Goal: Transaction & Acquisition: Purchase product/service

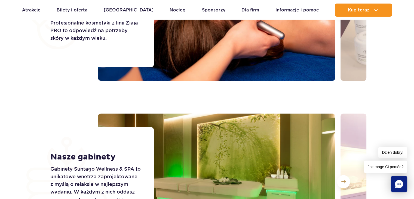
scroll to position [838, 0]
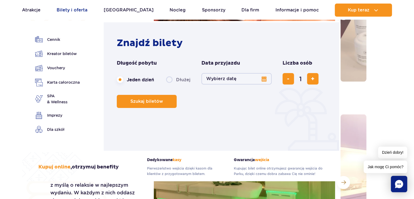
click at [75, 12] on link "Bilety i oferta" at bounding box center [72, 10] width 31 height 13
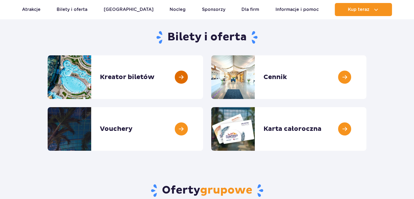
scroll to position [54, 0]
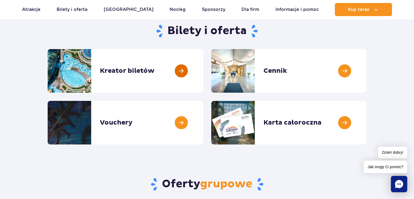
click at [203, 68] on link at bounding box center [203, 71] width 0 height 44
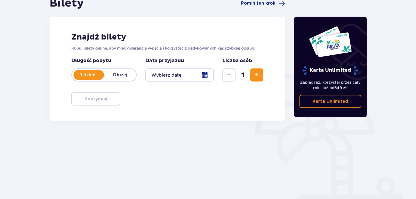
scroll to position [54, 0]
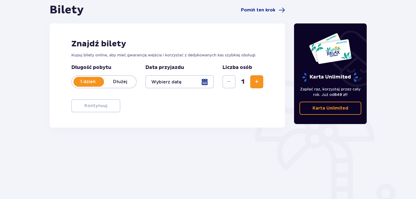
click at [202, 82] on div at bounding box center [180, 81] width 68 height 13
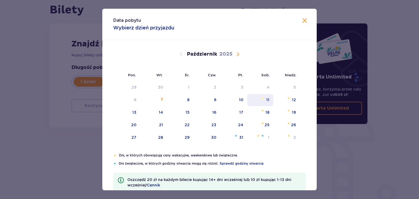
click at [266, 100] on div "11" at bounding box center [267, 99] width 3 height 5
type input "11.10.25"
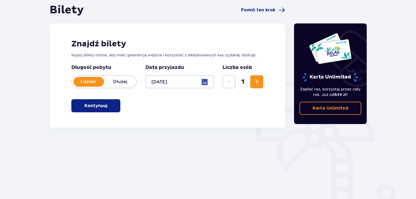
click at [258, 84] on span "Zwiększ" at bounding box center [257, 81] width 7 height 7
click at [94, 104] on p "Kontynuuj" at bounding box center [95, 106] width 23 height 6
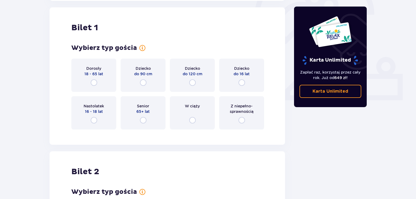
scroll to position [182, 0]
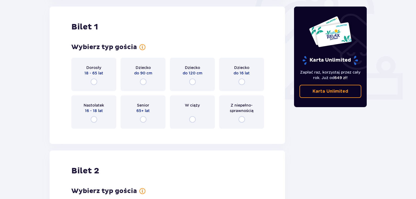
click at [93, 84] on input "radio" at bounding box center [94, 81] width 7 height 7
radio input "true"
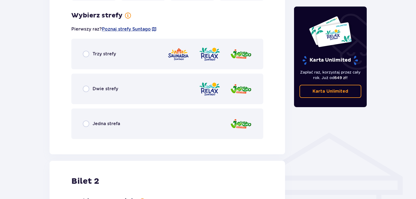
scroll to position [315, 0]
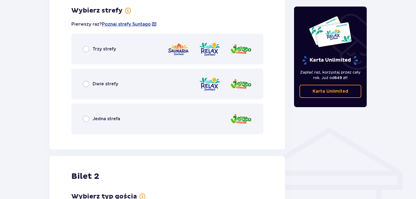
click at [86, 50] on input "radio" at bounding box center [86, 49] width 7 height 7
radio input "true"
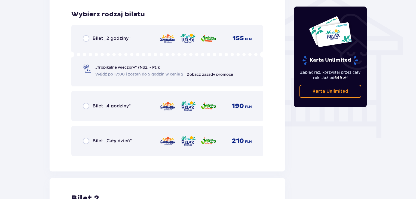
scroll to position [453, 0]
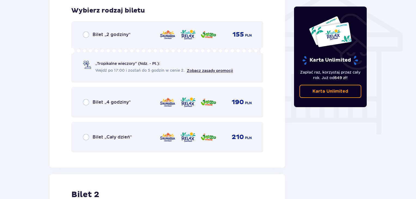
click at [87, 137] on input "radio" at bounding box center [86, 137] width 7 height 7
radio input "true"
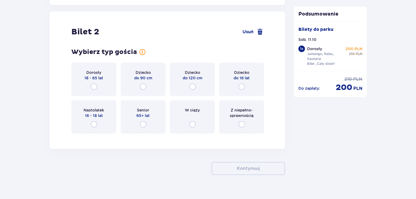
scroll to position [621, 0]
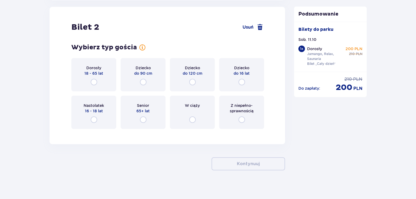
click at [93, 83] on input "radio" at bounding box center [94, 82] width 7 height 7
radio input "true"
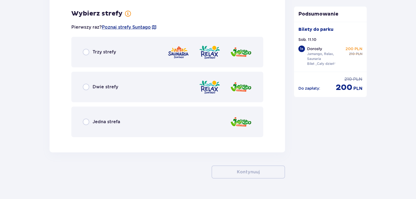
scroll to position [754, 0]
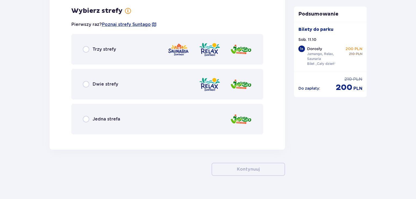
click at [85, 54] on div "Trzy strefy" at bounding box center [167, 49] width 192 height 31
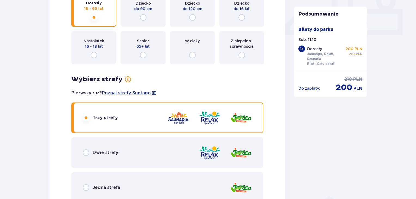
scroll to position [593, 0]
